Goal: Task Accomplishment & Management: Use online tool/utility

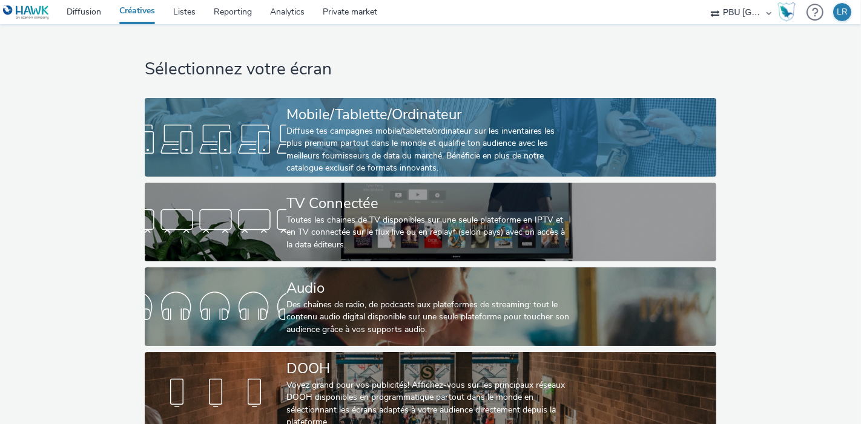
scroll to position [22, 0]
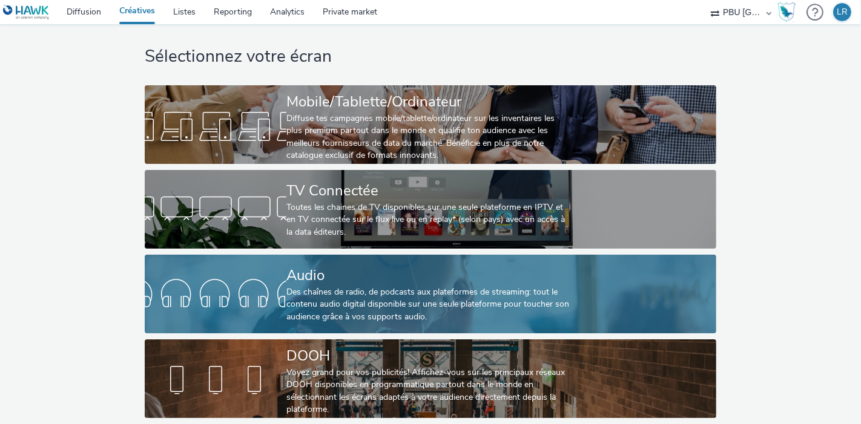
click at [374, 274] on div "Audio" at bounding box center [427, 275] width 283 height 21
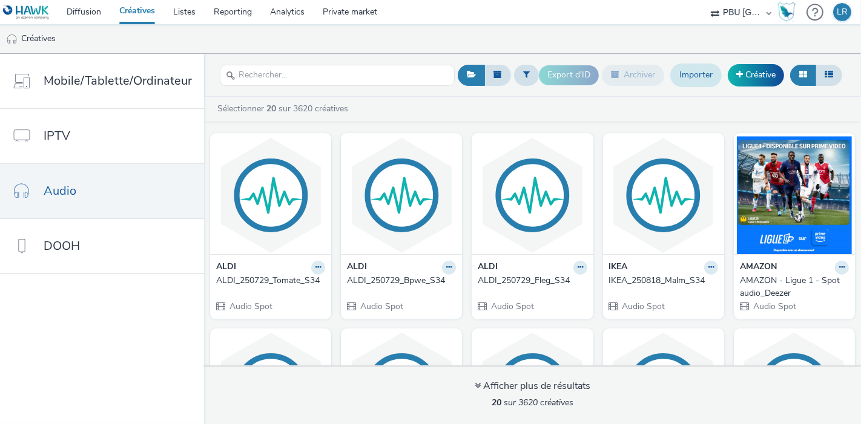
click at [709, 75] on link "Importer" at bounding box center [695, 75] width 51 height 23
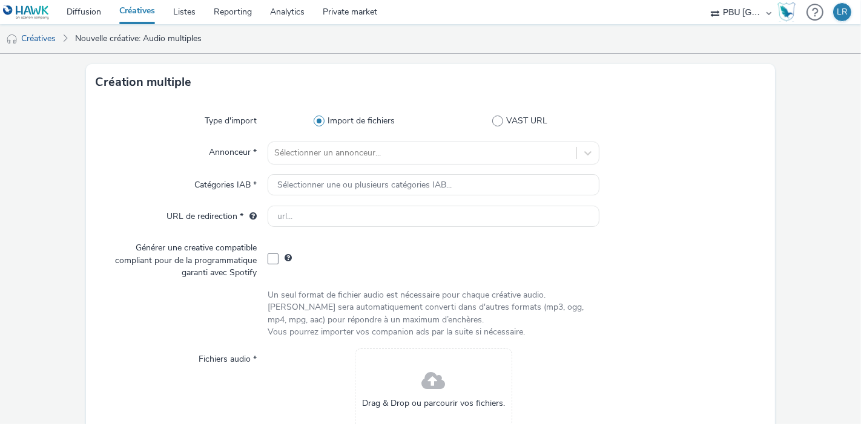
scroll to position [47, 0]
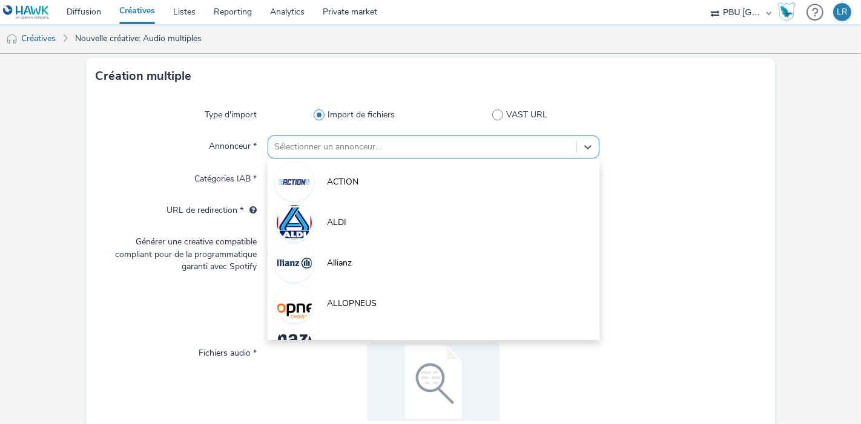
click at [380, 148] on div at bounding box center [422, 147] width 296 height 15
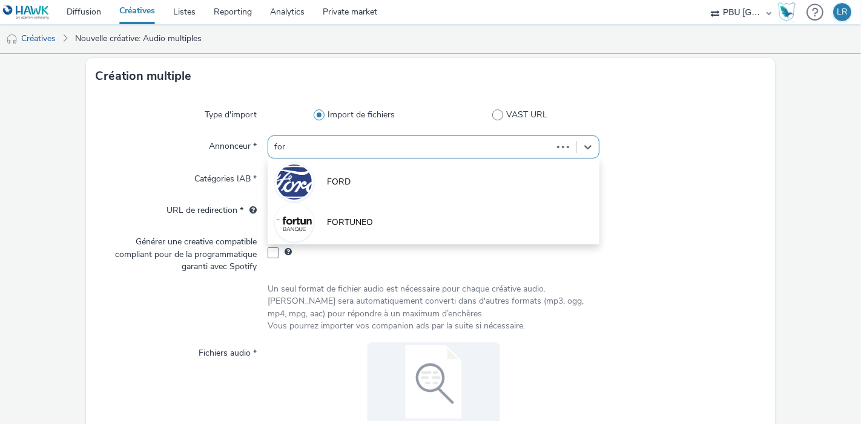
type input "ford"
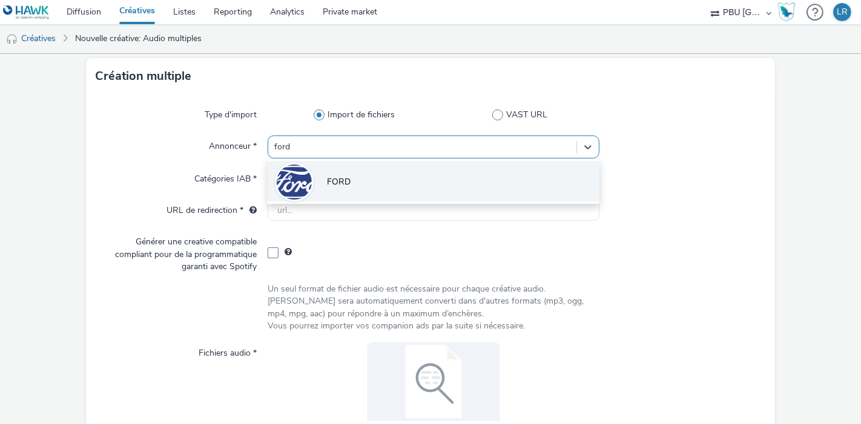
click at [344, 194] on li "FORD" at bounding box center [434, 181] width 332 height 41
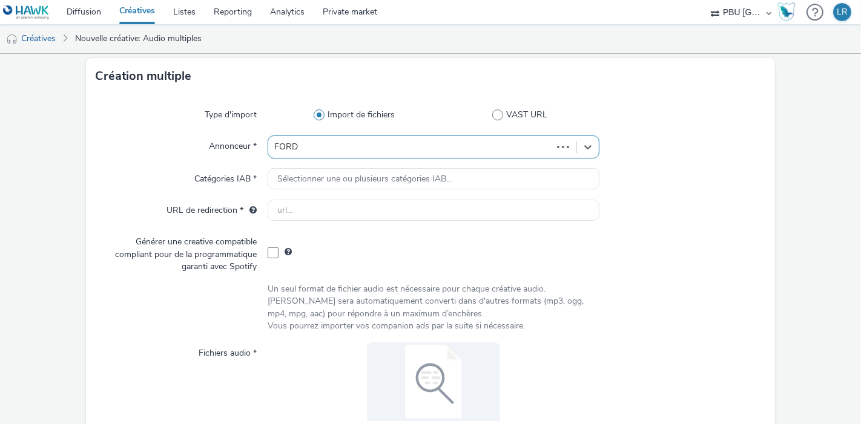
type input "[URL][DOMAIN_NAME]"
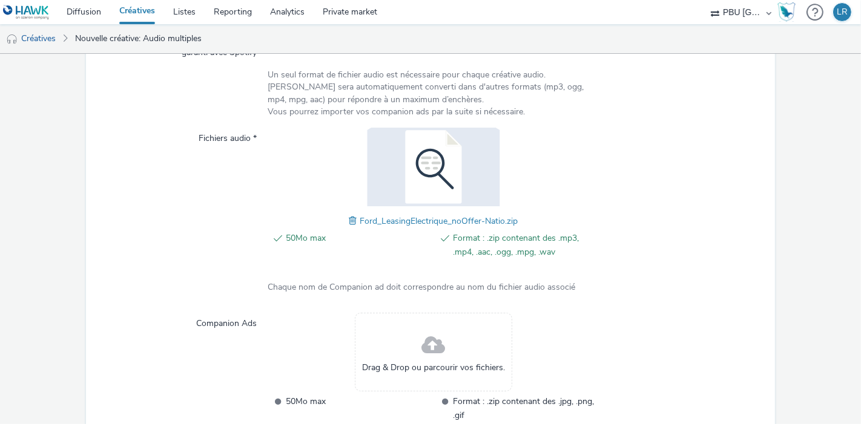
scroll to position [346, 0]
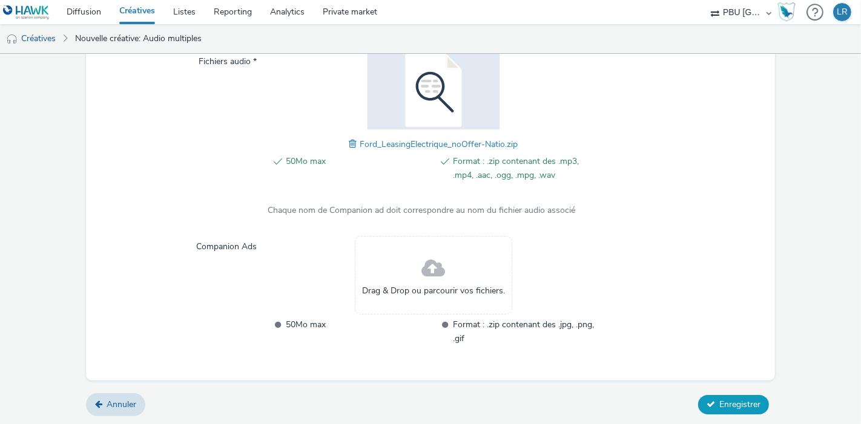
click at [719, 400] on span "Enregistrer" at bounding box center [739, 405] width 41 height 12
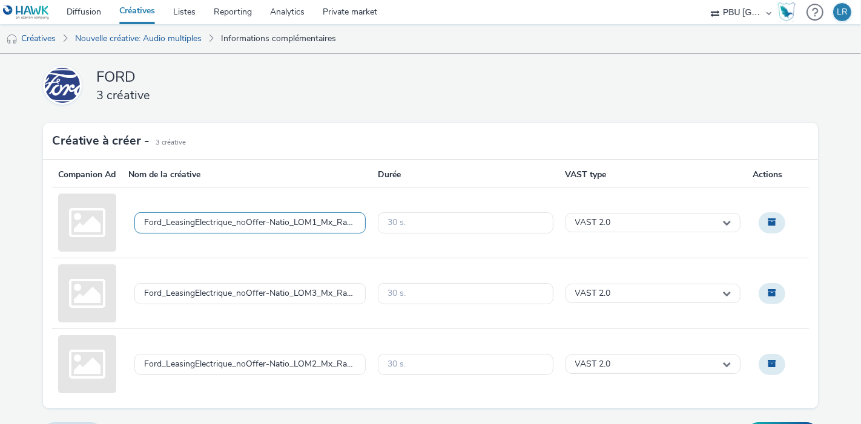
click at [274, 228] on div "Ford_LeasingElectrique_noOffer-Natio_LOM1_Mx_Ra_-9dB_30s_[DATE].mp3" at bounding box center [250, 223] width 212 height 10
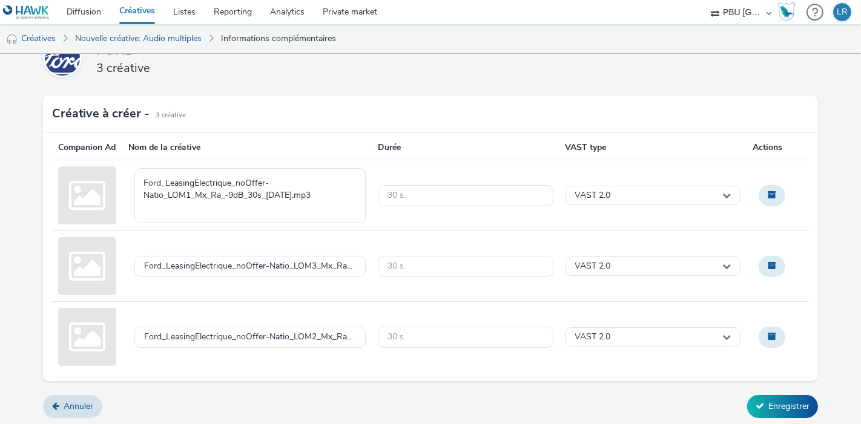
type textarea "FORD_250701_LeasingElectric_Lom1"
click at [355, 237] on div "Ford_LeasingElectrique_noOffer-Natio_LOM3_Mx_Ra_-9dB_30s_[DATE].mp3" at bounding box center [246, 266] width 249 height 71
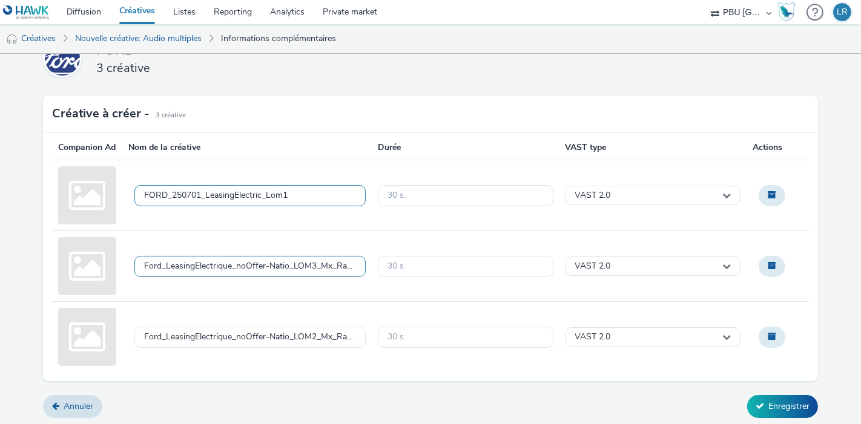
click at [306, 267] on div "Ford_LeasingElectrique_noOffer-Natio_LOM3_Mx_Ra_-9dB_30s_[DATE].mp3" at bounding box center [250, 267] width 212 height 10
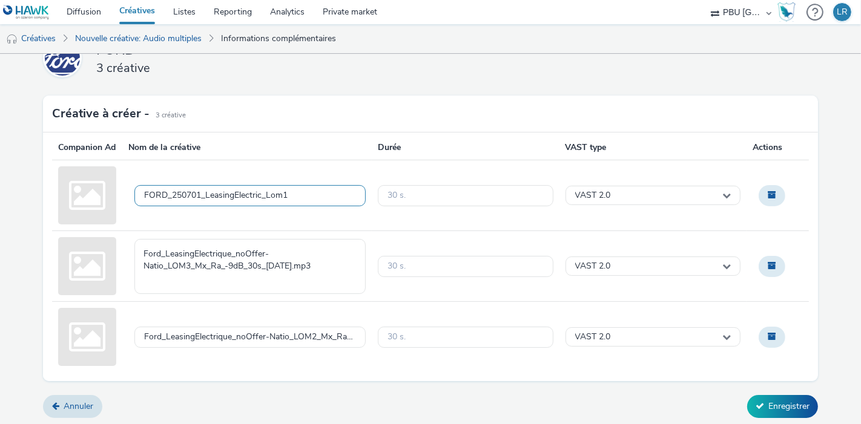
type textarea "FORD_250701_LeasingElectric_Lom3"
click at [380, 304] on div "30 s." at bounding box center [465, 337] width 187 height 71
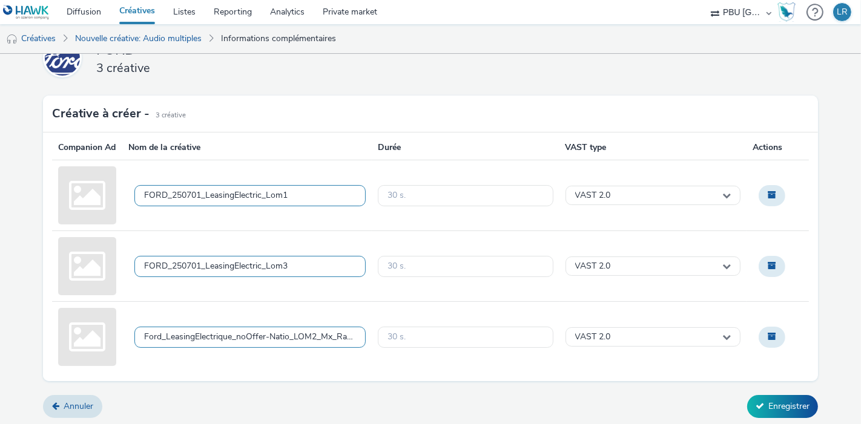
click at [308, 337] on div "Ford_LeasingElectrique_noOffer-Natio_LOM2_Mx_Ra_-9dB_30s_[DATE].mp3" at bounding box center [250, 337] width 212 height 10
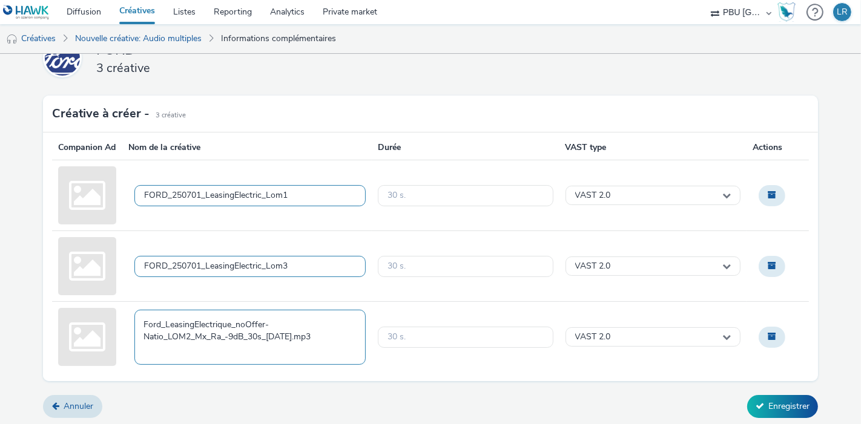
type textarea "FORD_250701_LeasingElectric_Lom2"
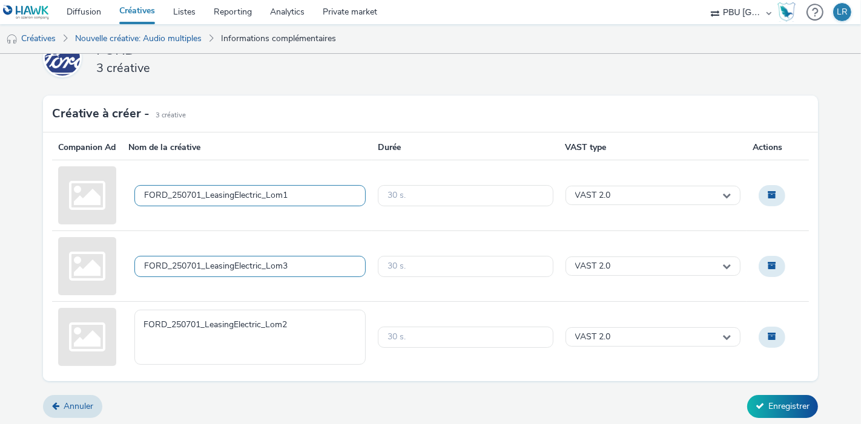
click at [582, 371] on div "VAST 2.0" at bounding box center [653, 337] width 187 height 71
click at [784, 404] on button "Enregistrer" at bounding box center [782, 406] width 71 height 23
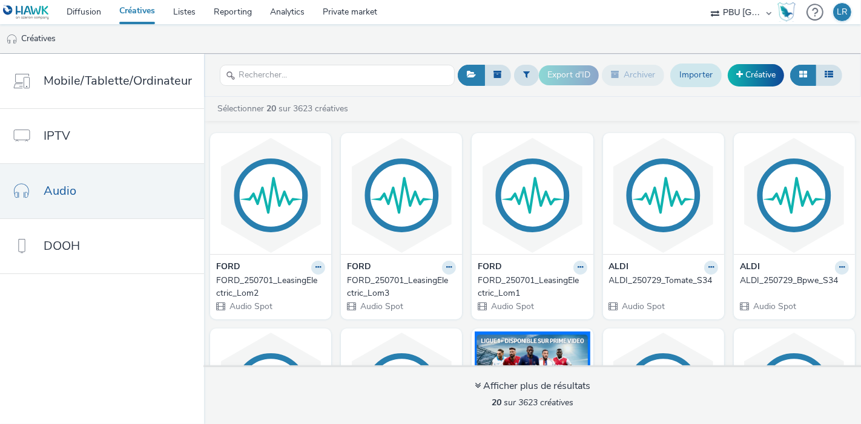
click at [712, 73] on link "Importer" at bounding box center [695, 75] width 51 height 23
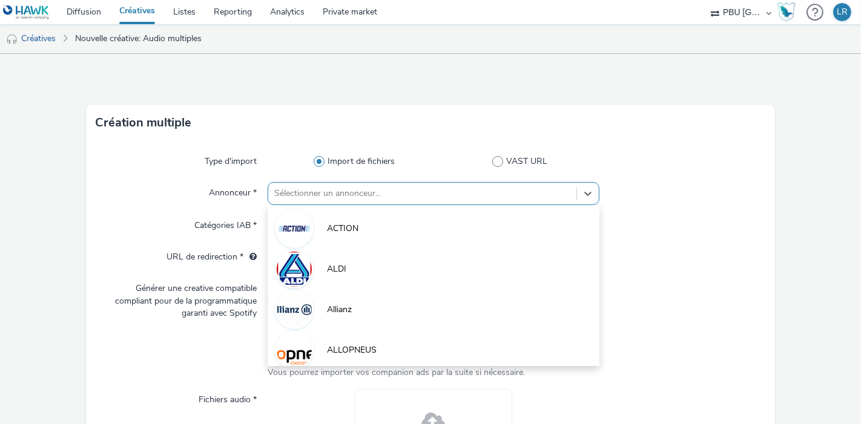
click at [417, 186] on div "Sélectionner un annonceur..." at bounding box center [422, 193] width 308 height 19
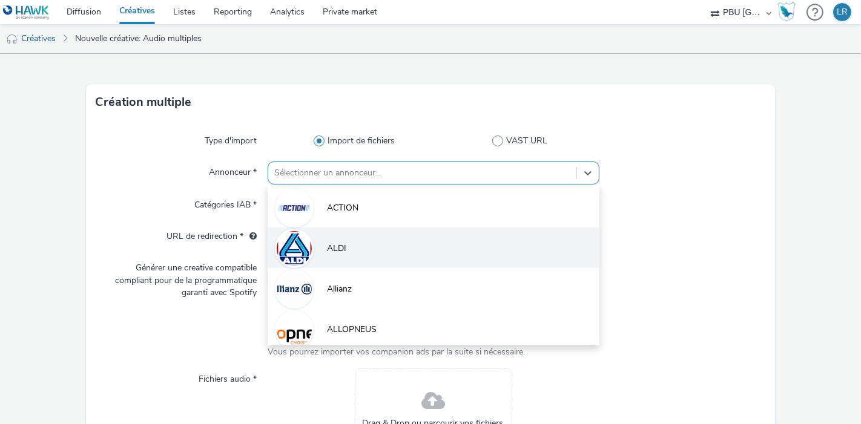
type input "f"
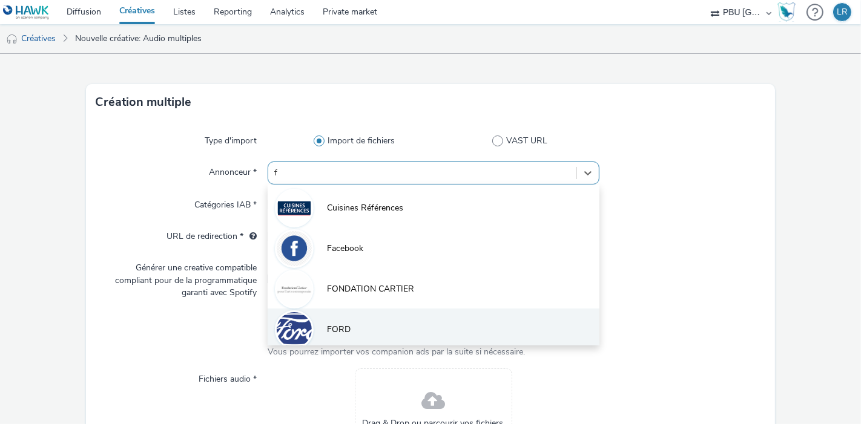
click at [340, 325] on span "FORD" at bounding box center [339, 330] width 24 height 12
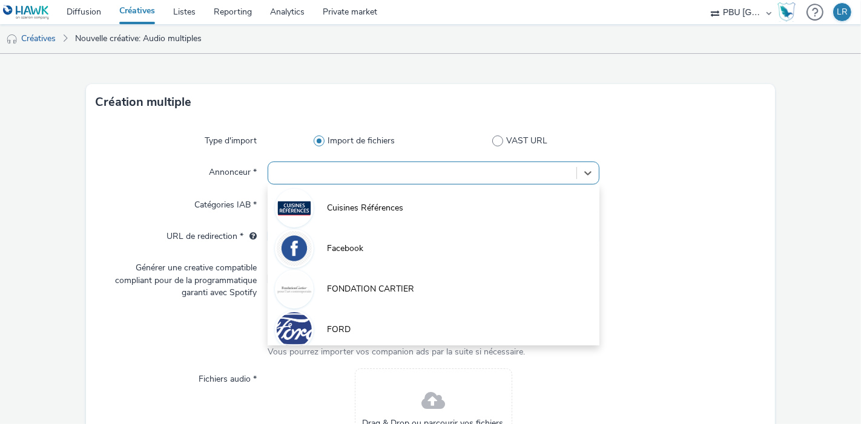
type input "[URL][DOMAIN_NAME]"
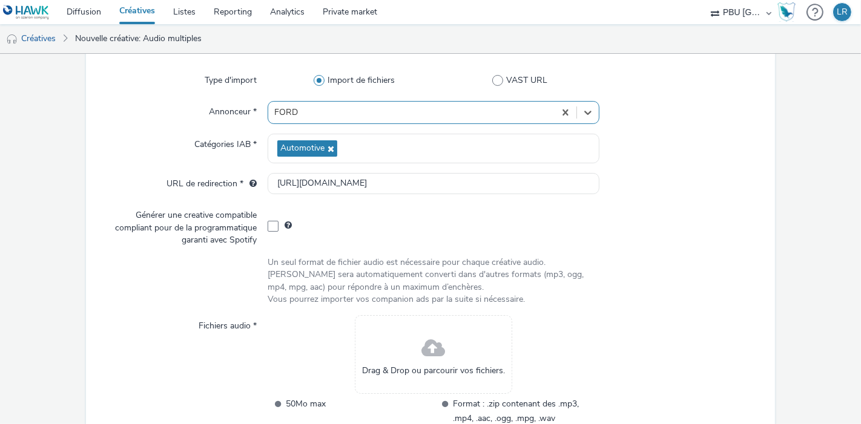
scroll to position [155, 0]
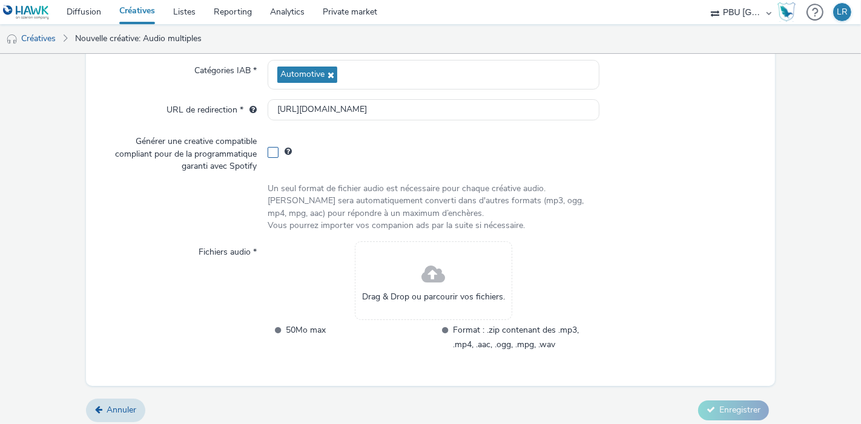
click at [271, 151] on span at bounding box center [273, 152] width 11 height 11
checkbox input "true"
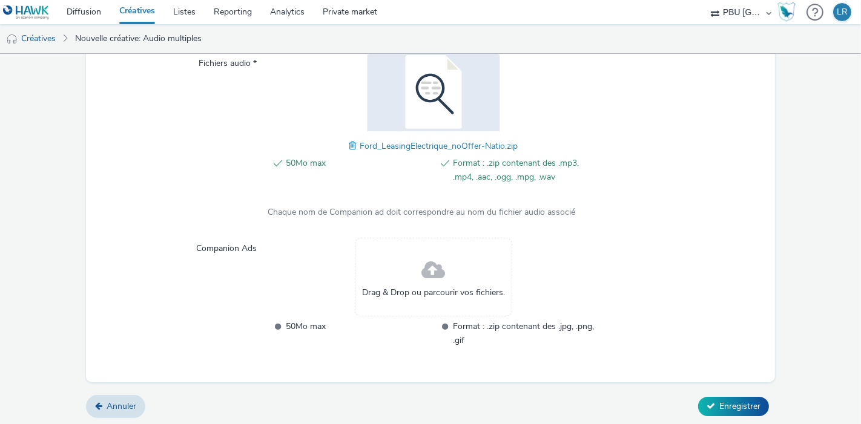
scroll to position [314, 0]
click at [716, 410] on button "Enregistrer" at bounding box center [733, 404] width 71 height 19
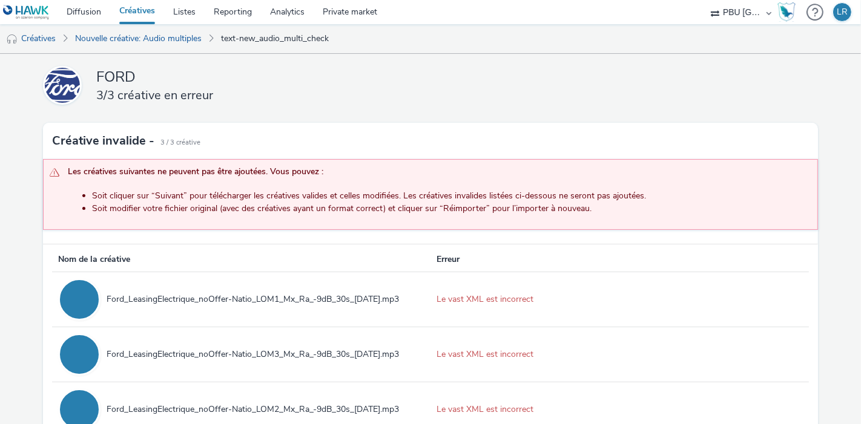
scroll to position [62, 0]
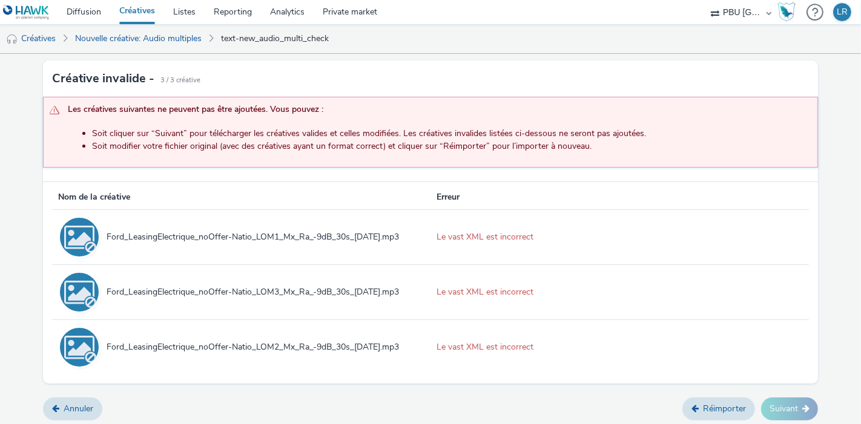
click at [477, 239] on div "Le vast XML est incorrect" at bounding box center [620, 237] width 366 height 12
click at [170, 33] on link "Nouvelle créative: Audio multiples" at bounding box center [138, 38] width 139 height 29
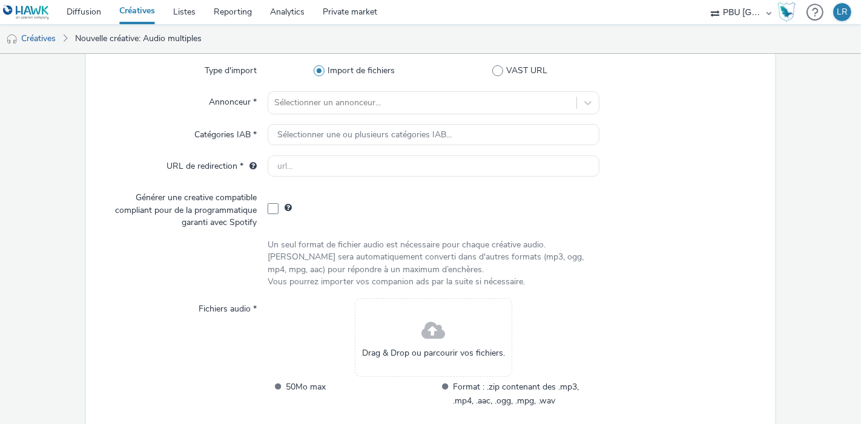
scroll to position [154, 0]
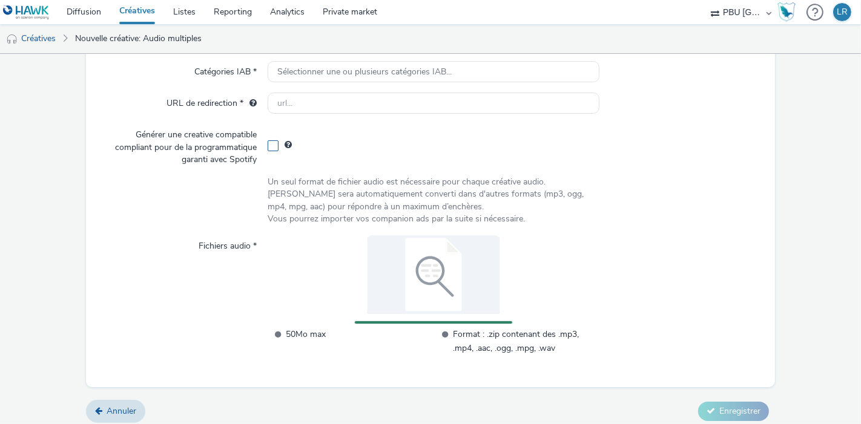
click at [272, 141] on span at bounding box center [273, 145] width 11 height 11
checkbox input "true"
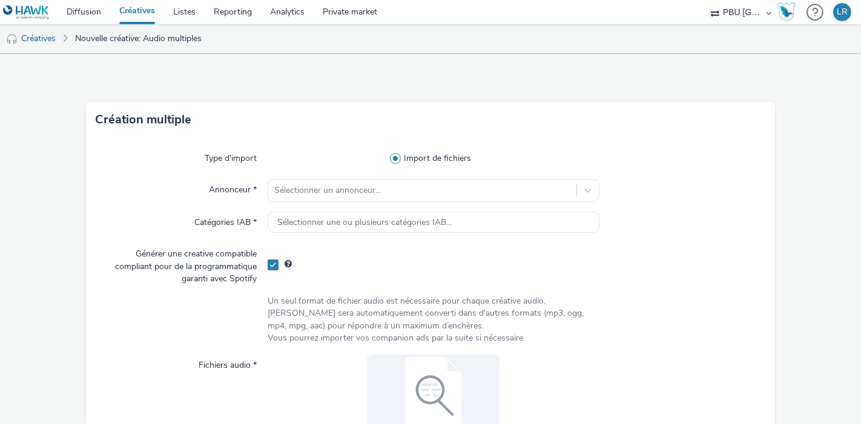
scroll to position [0, 0]
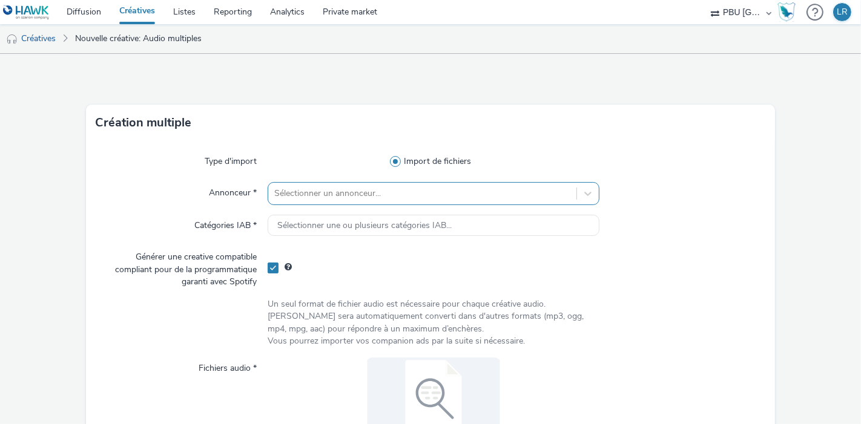
click at [330, 187] on div "Sélectionner un annonceur..." at bounding box center [422, 193] width 308 height 19
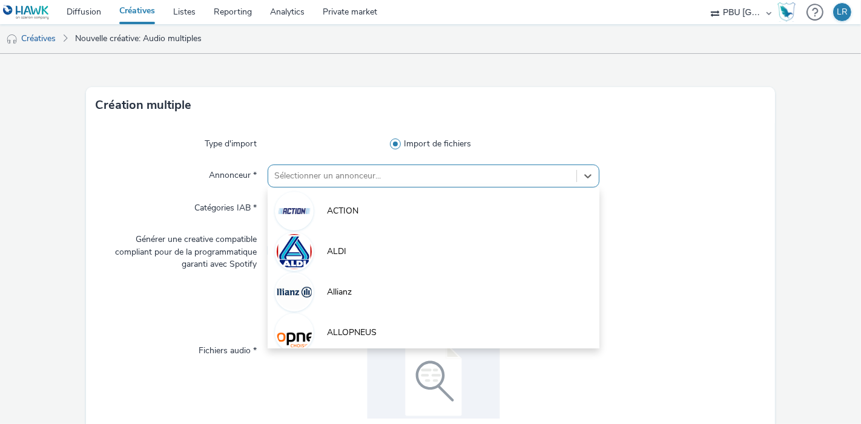
scroll to position [21, 0]
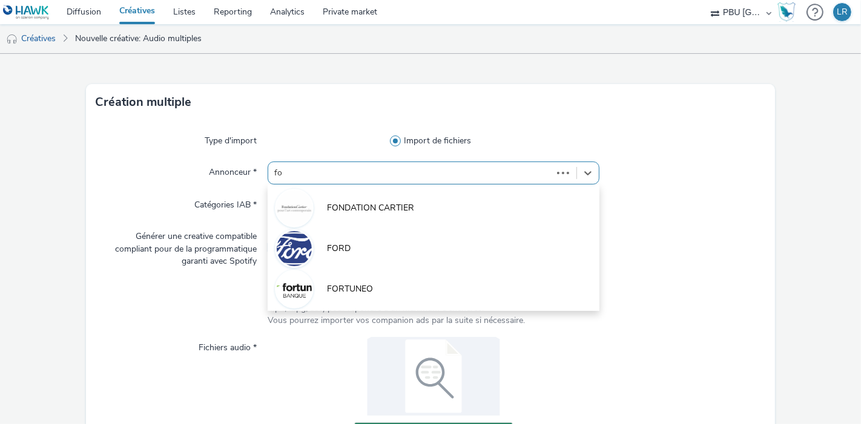
type input "for"
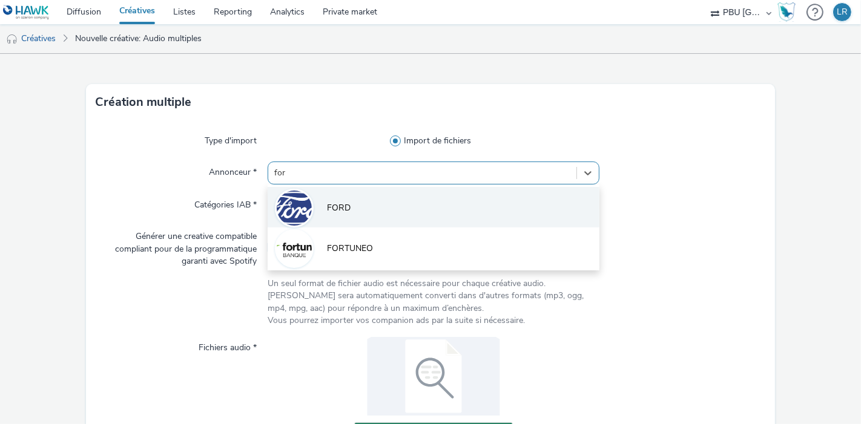
click at [332, 202] on span "FORD" at bounding box center [339, 208] width 24 height 12
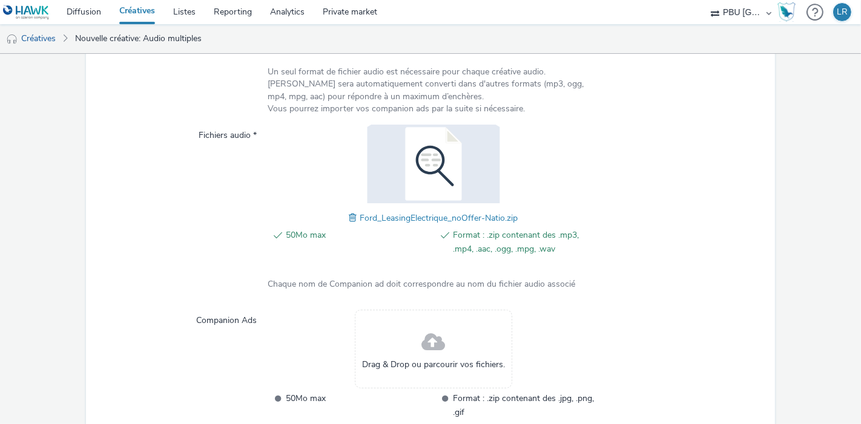
scroll to position [314, 0]
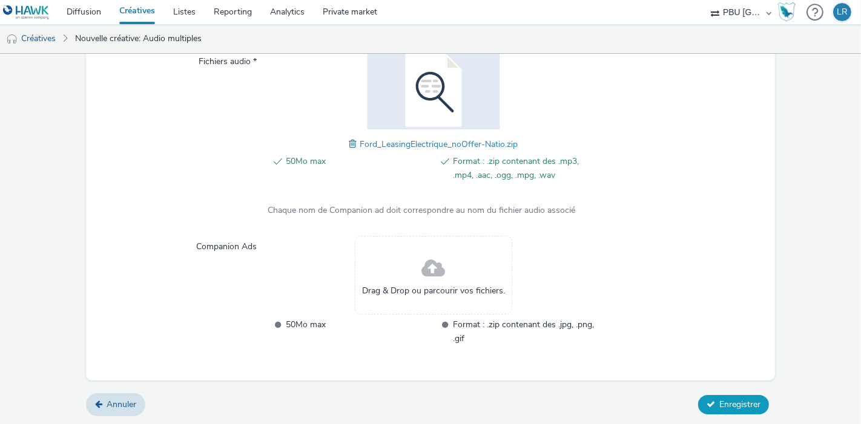
click at [721, 404] on span "Enregistrer" at bounding box center [739, 405] width 41 height 12
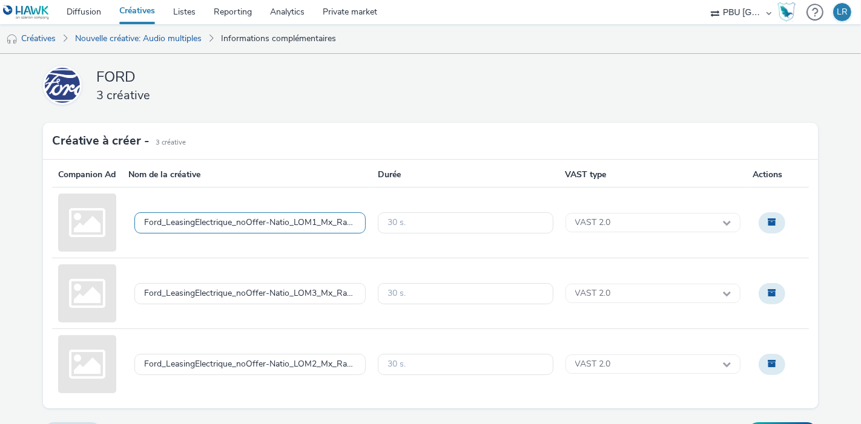
click at [315, 228] on div "Ford_LeasingElectrique_noOffer-Natio_LOM1_Mx_Ra_-9dB_30s_[DATE].mp3" at bounding box center [250, 223] width 212 height 10
type textarea "FORD_250701_LeasingElectric_Lom1_Spotify"
click at [269, 299] on div "Ford_LeasingElectrique_noOffer-Natio_LOM3_Mx_Ra_-9dB_30s_[DATE].mp3" at bounding box center [249, 293] width 231 height 21
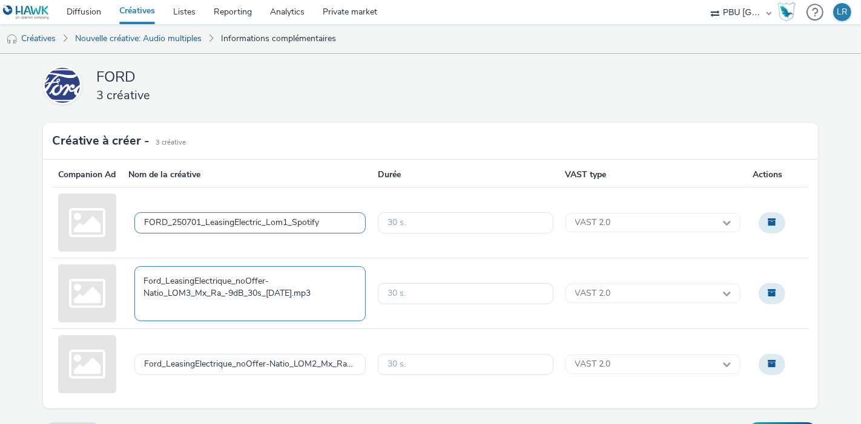
type textarea "FORD_250701_LeasingElectric_Lom3_Spotify"
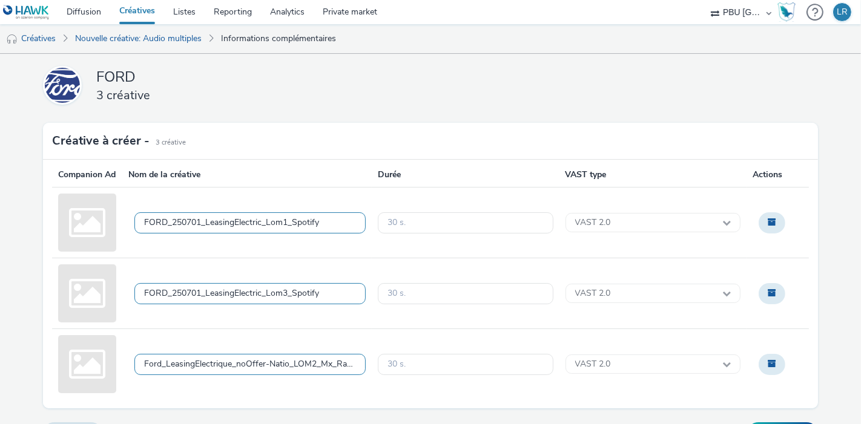
click at [269, 375] on div "Ford_LeasingElectrique_noOffer-Natio_LOM2_Mx_Ra_-9dB_30s_[DATE].mp3" at bounding box center [249, 364] width 231 height 21
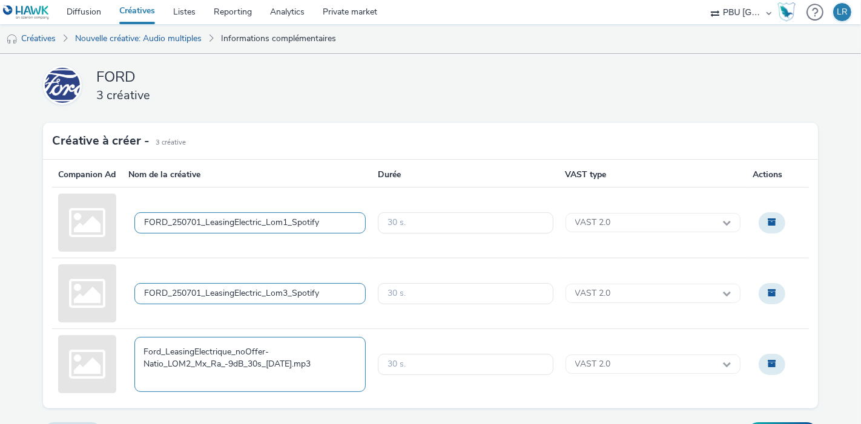
type textarea "FORD_250701_LeasingElectric_Lom2_Spotify"
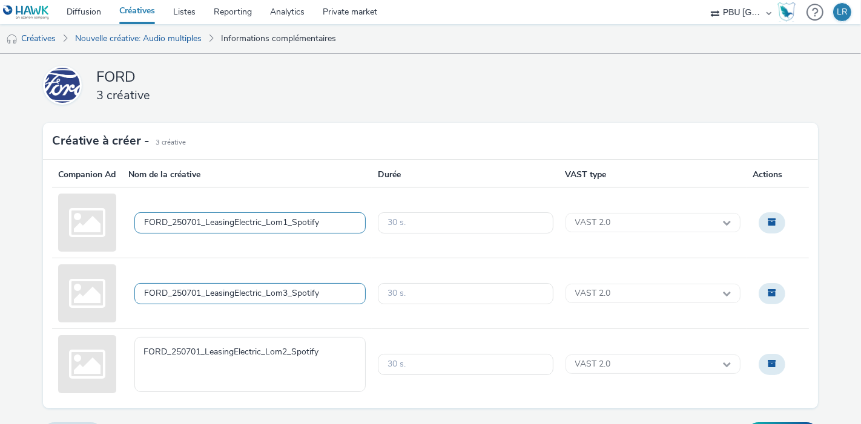
scroll to position [38, 0]
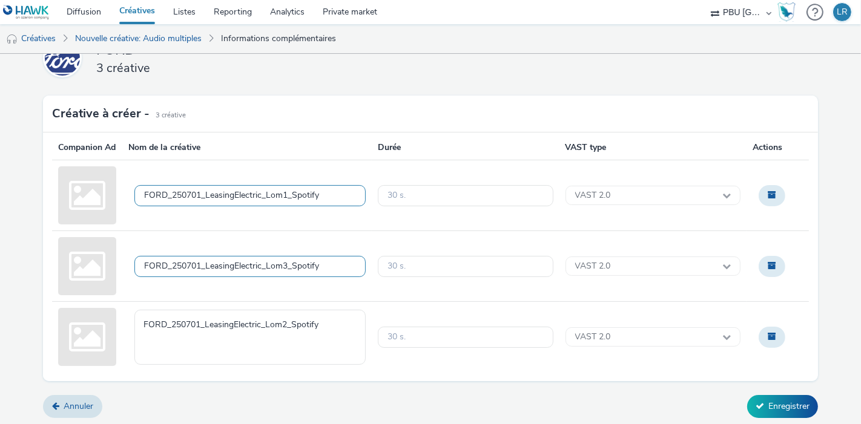
click at [606, 378] on div "Companion Ad Nom de la créative Durée VAST type Actions FORD_250701_LeasingElec…" at bounding box center [430, 256] width 775 height 249
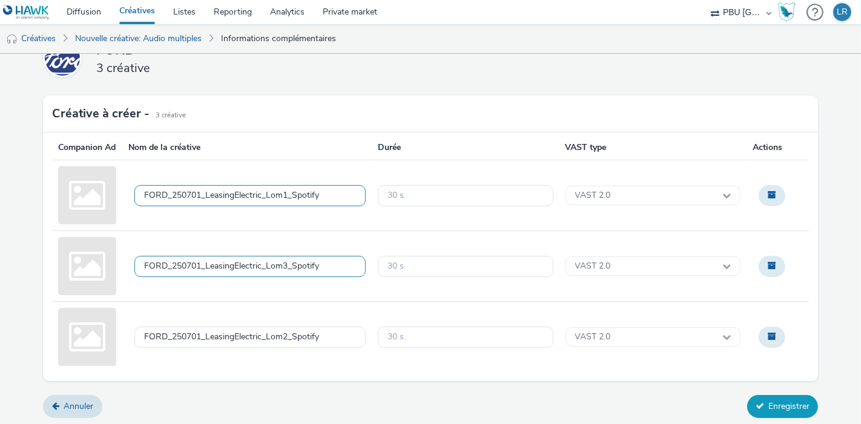
click at [776, 413] on button "Enregistrer" at bounding box center [782, 406] width 71 height 23
